Goal: Register for event/course

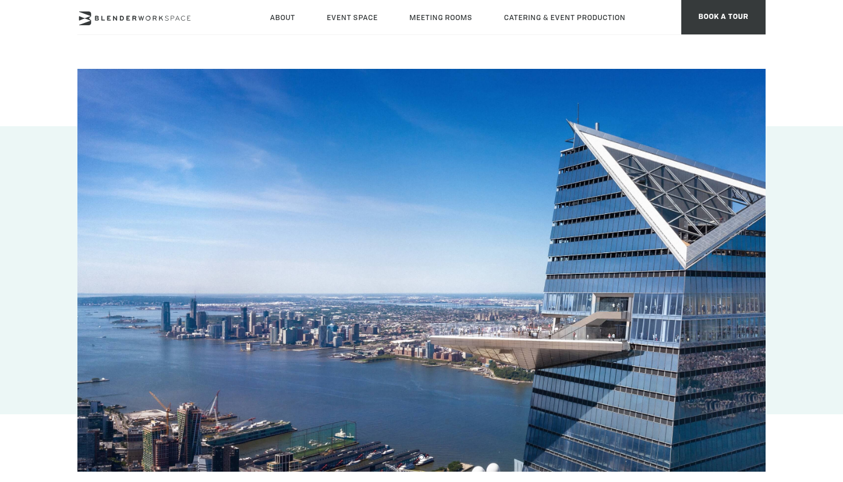
type div "[DATE]"
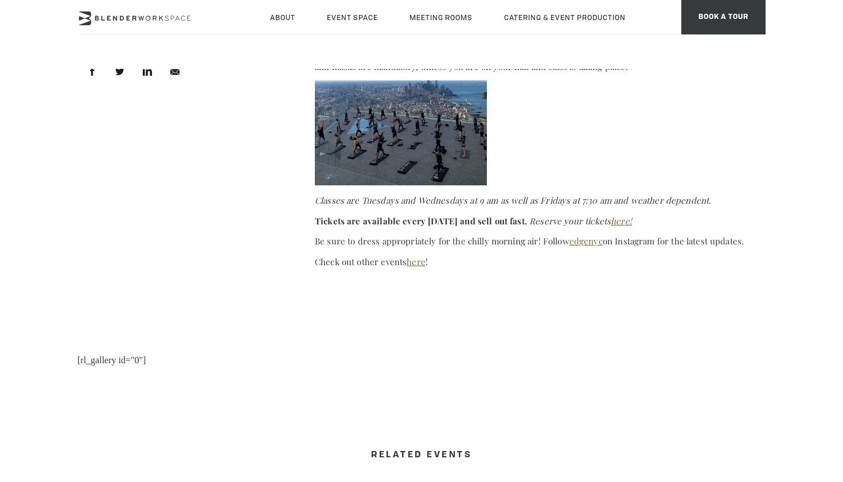
scroll to position [682, 0]
click at [611, 221] on link "here!" at bounding box center [621, 221] width 21 height 11
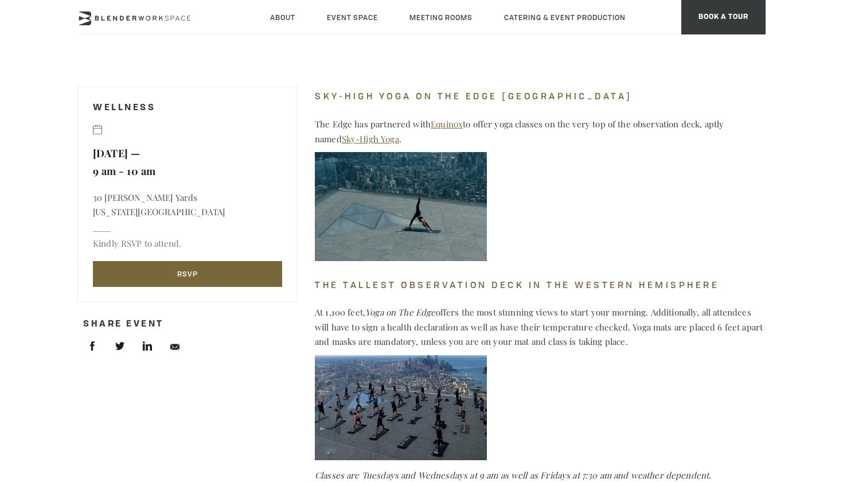
scroll to position [419, 0]
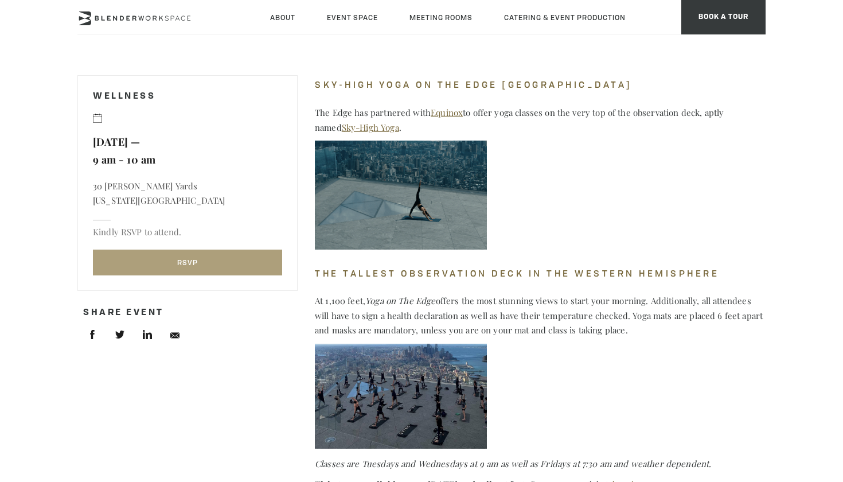
click at [272, 257] on link "RSVP" at bounding box center [187, 262] width 189 height 26
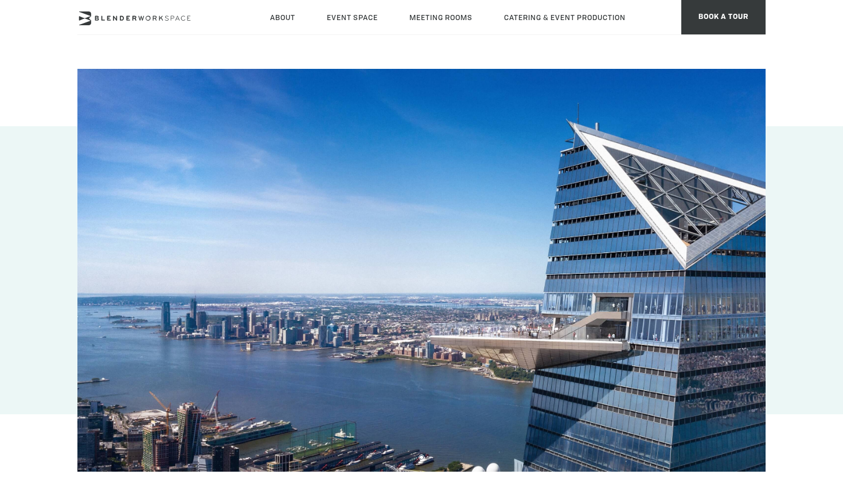
scroll to position [0, 0]
click at [169, 11] on icon at bounding box center [134, 18] width 115 height 14
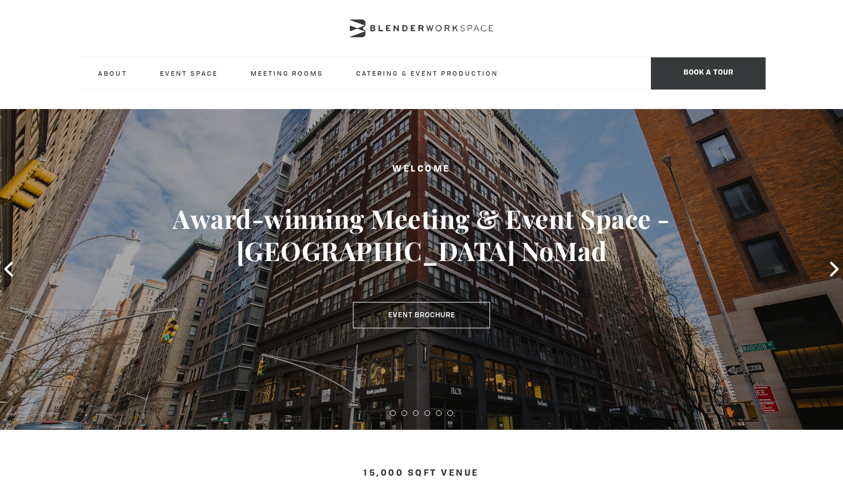
type div "[DATE]"
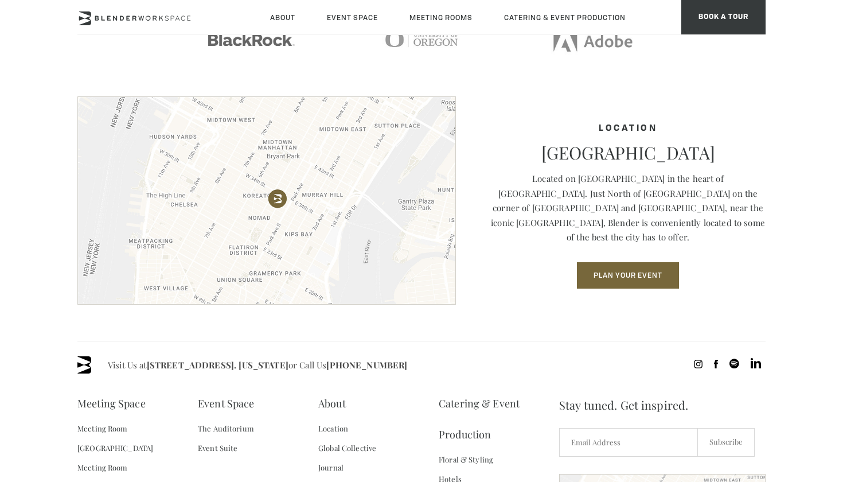
scroll to position [1661, 0]
